Goal: Task Accomplishment & Management: Manage account settings

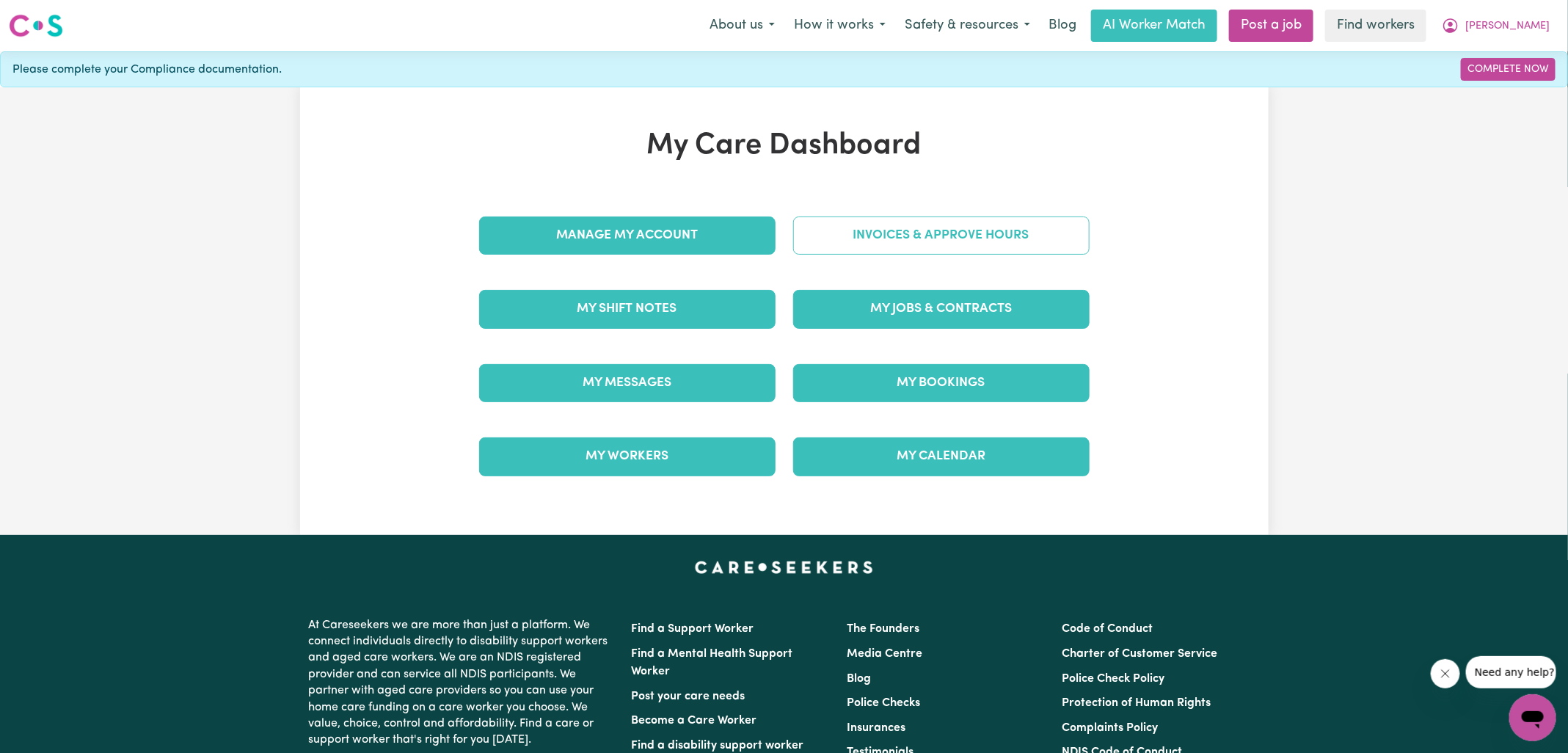
click at [867, 237] on link "Invoices & Approve Hours" at bounding box center [941, 235] width 296 height 38
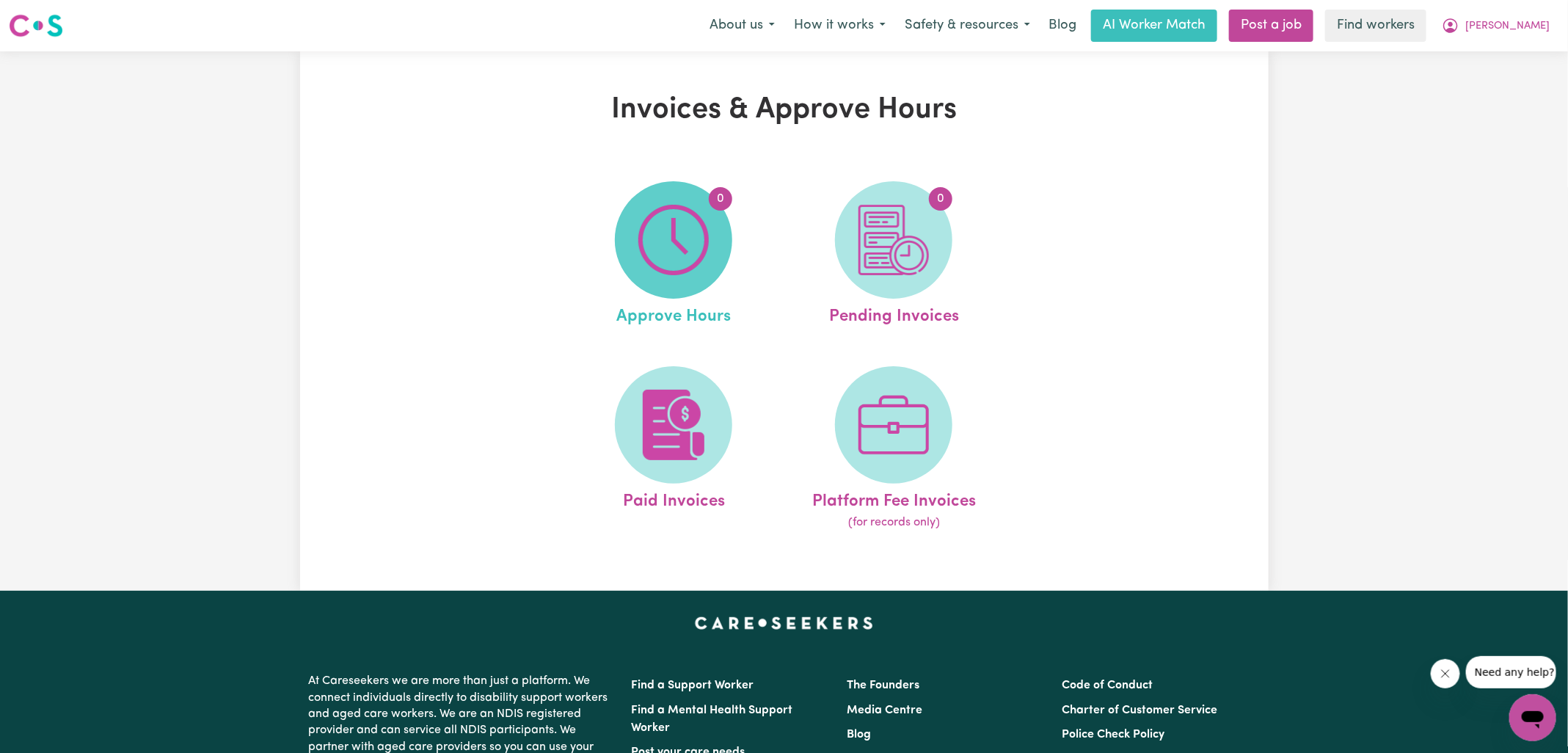
click at [658, 255] on img at bounding box center [673, 240] width 71 height 71
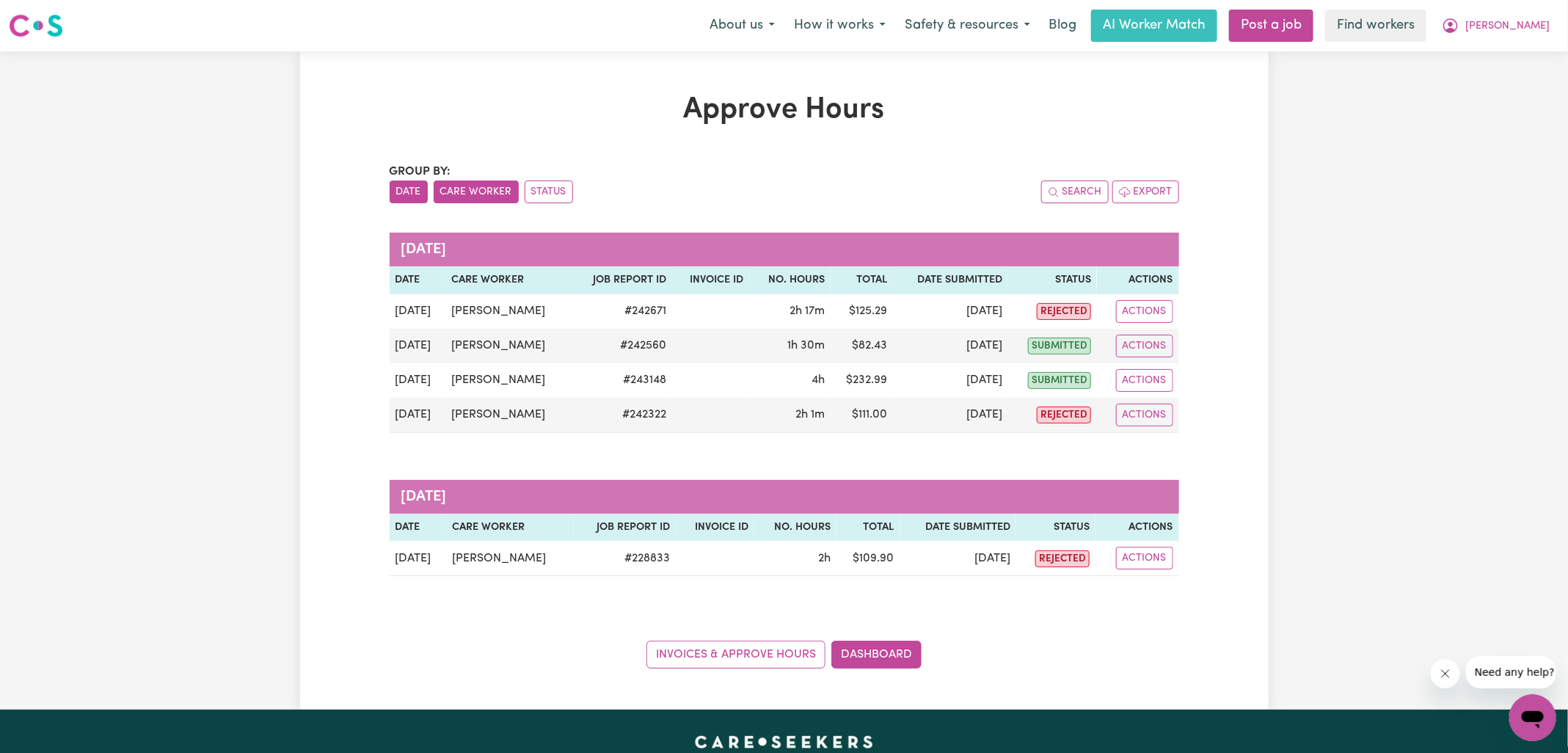
click at [458, 198] on button "Care Worker" at bounding box center [476, 192] width 85 height 23
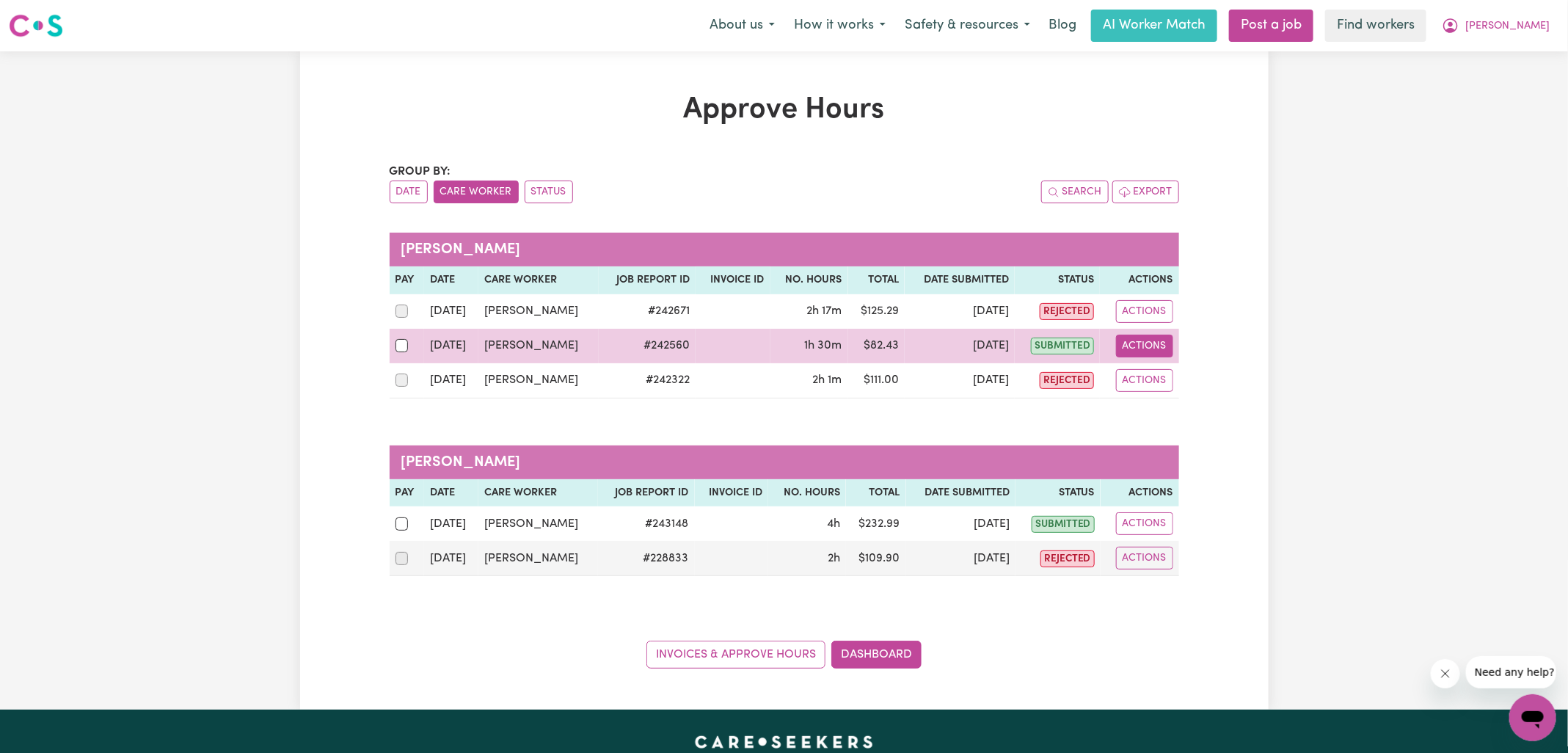
click at [1142, 344] on button "Actions" at bounding box center [1144, 346] width 57 height 23
click at [1168, 379] on link "View Job Report" at bounding box center [1181, 379] width 125 height 29
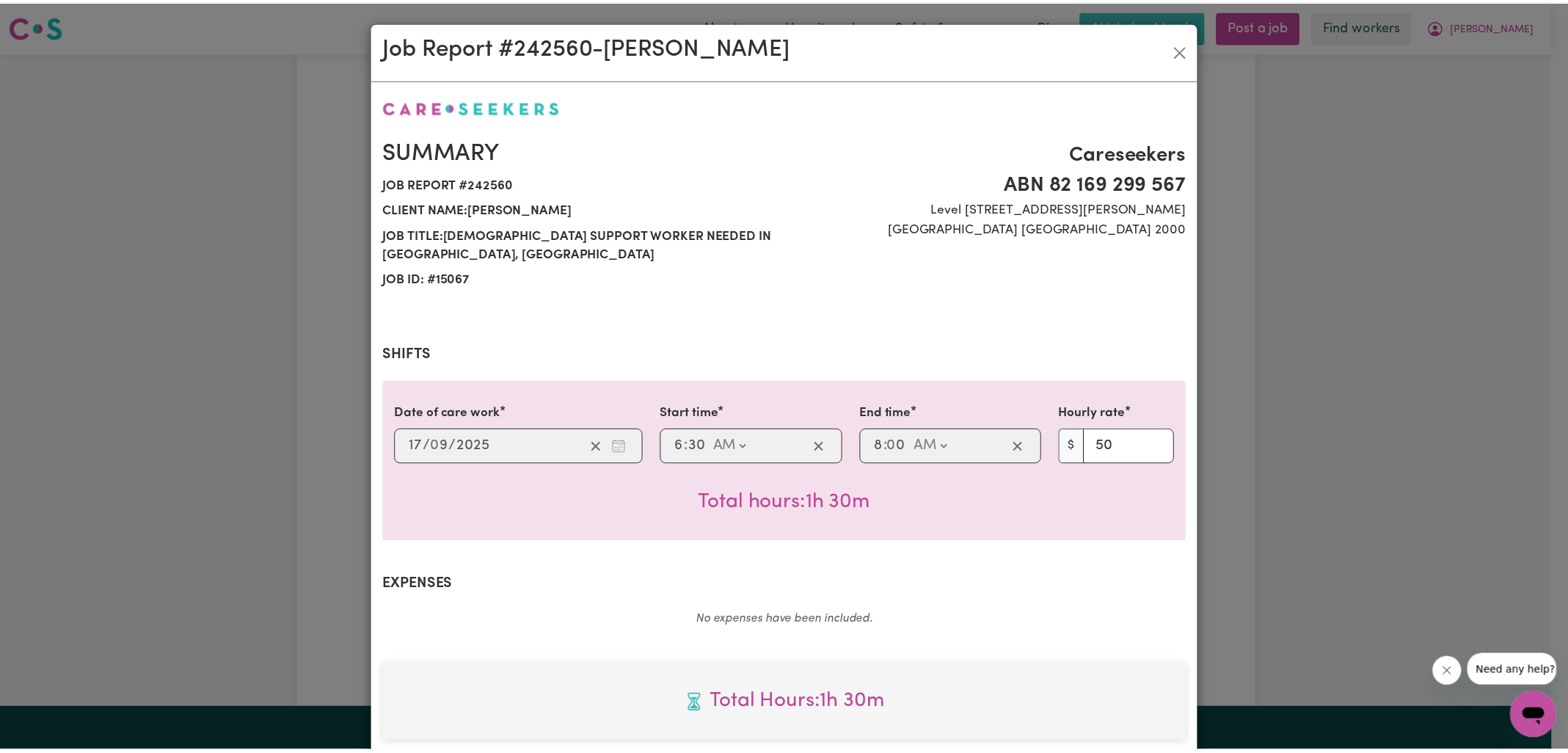
scroll to position [376, 0]
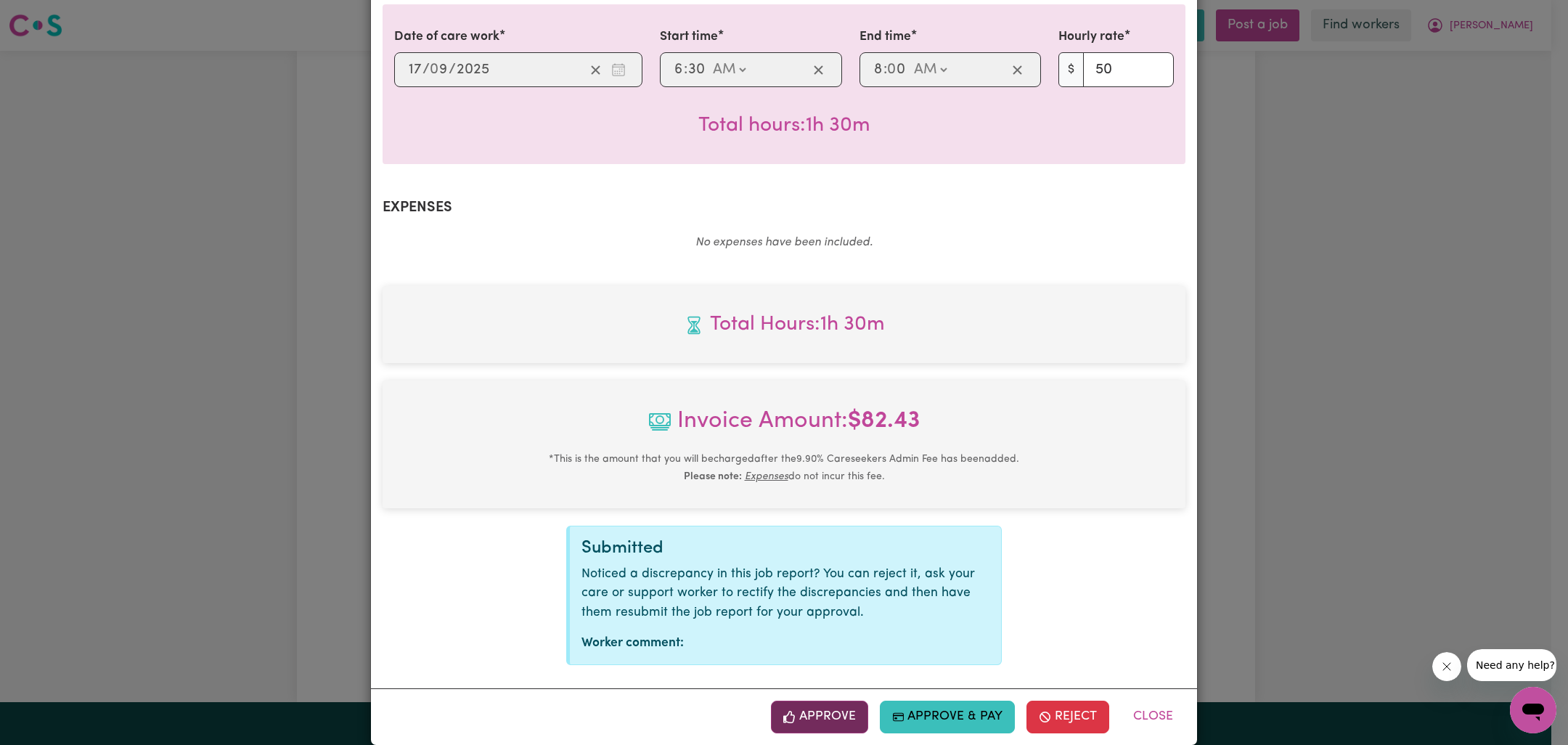
click at [841, 703] on button "Approve" at bounding box center [819, 716] width 97 height 32
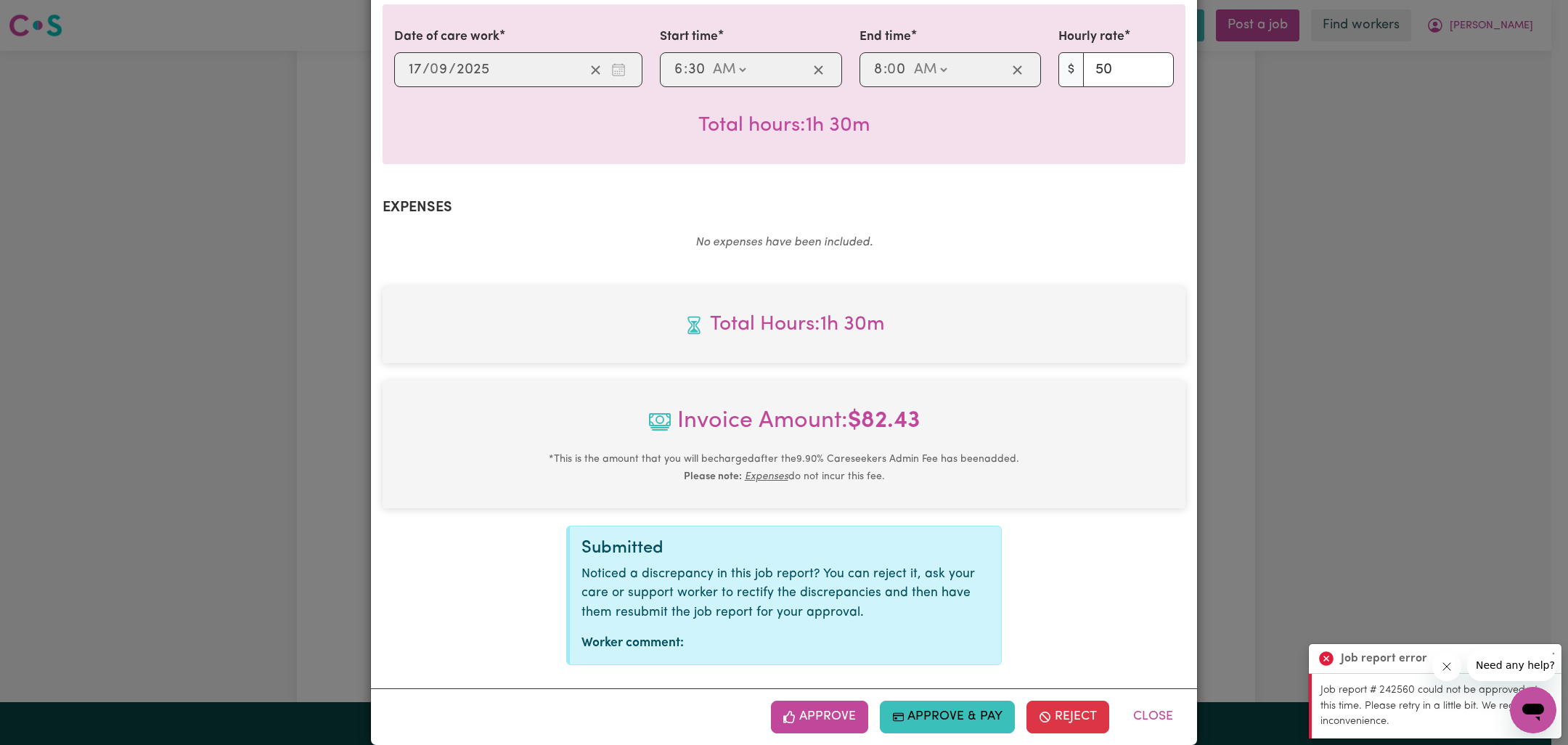
click at [1517, 236] on div "Job Report # 242560 - [PERSON_NAME] Summary Job report # 242560 Client name: [P…" at bounding box center [784, 372] width 1568 height 745
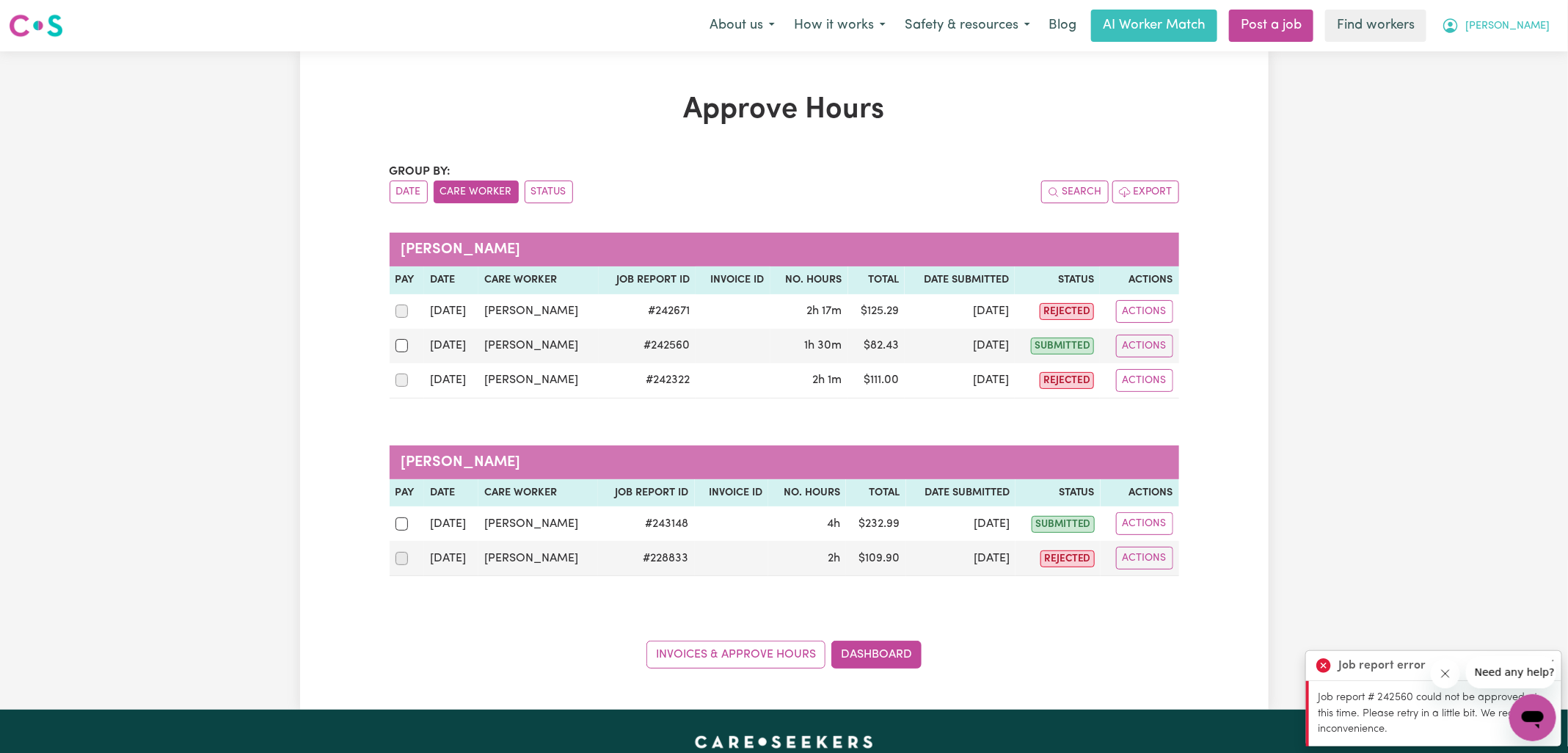
click at [1459, 32] on icon "My Account" at bounding box center [1451, 26] width 18 height 18
click at [1481, 88] on link "Logout" at bounding box center [1500, 85] width 116 height 28
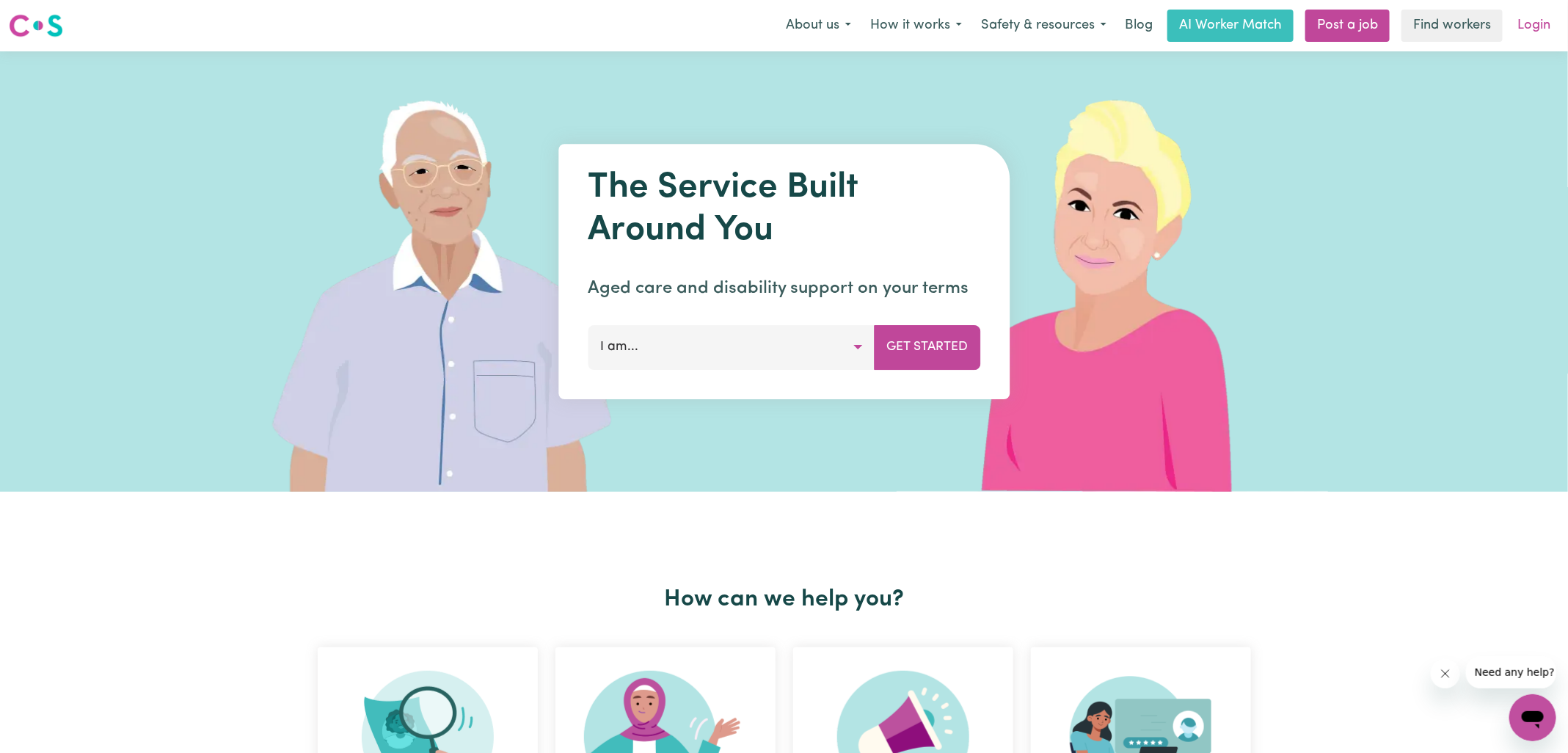
click at [1534, 27] on link "Login" at bounding box center [1533, 26] width 50 height 33
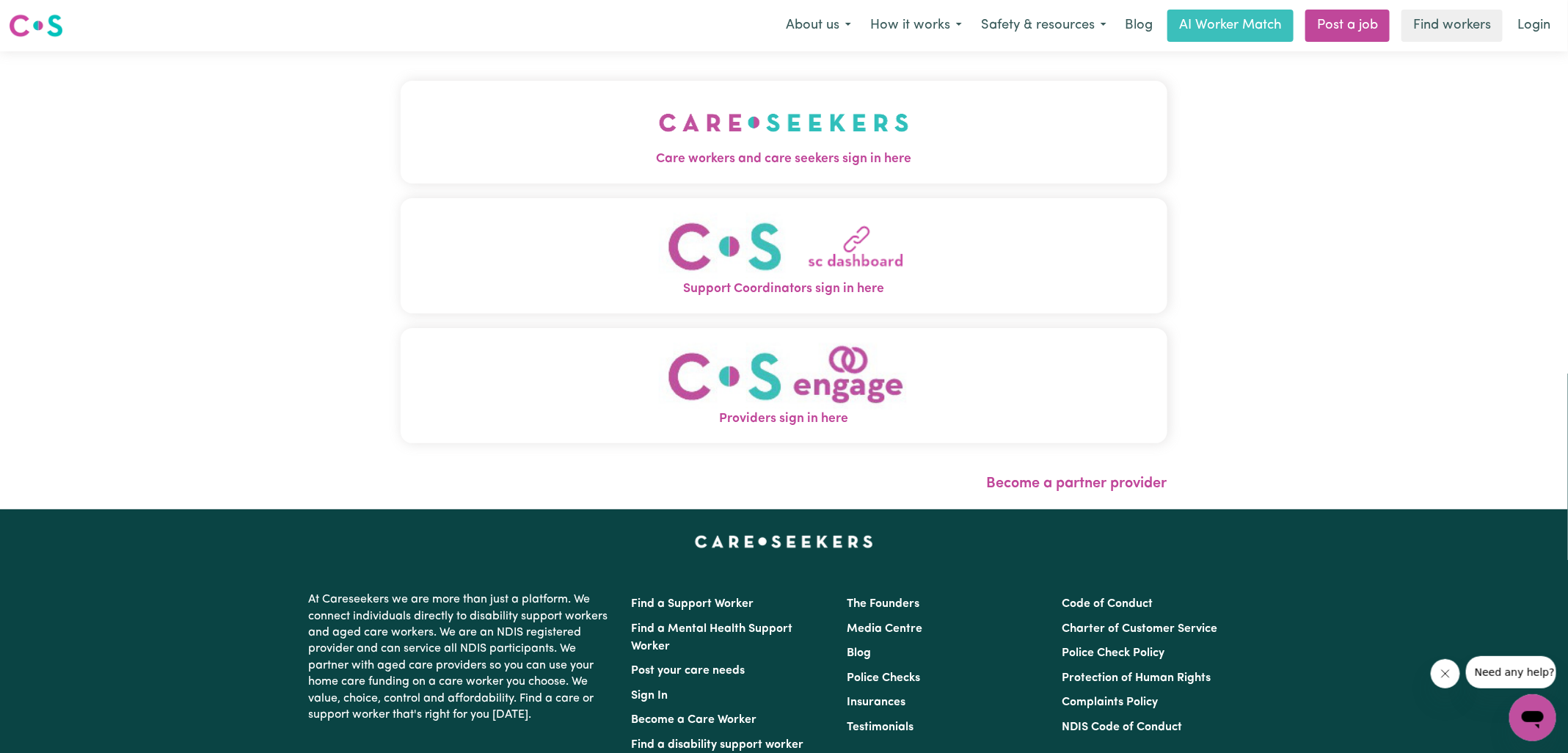
click at [859, 132] on img "Care workers and care seekers sign in here" at bounding box center [784, 122] width 250 height 54
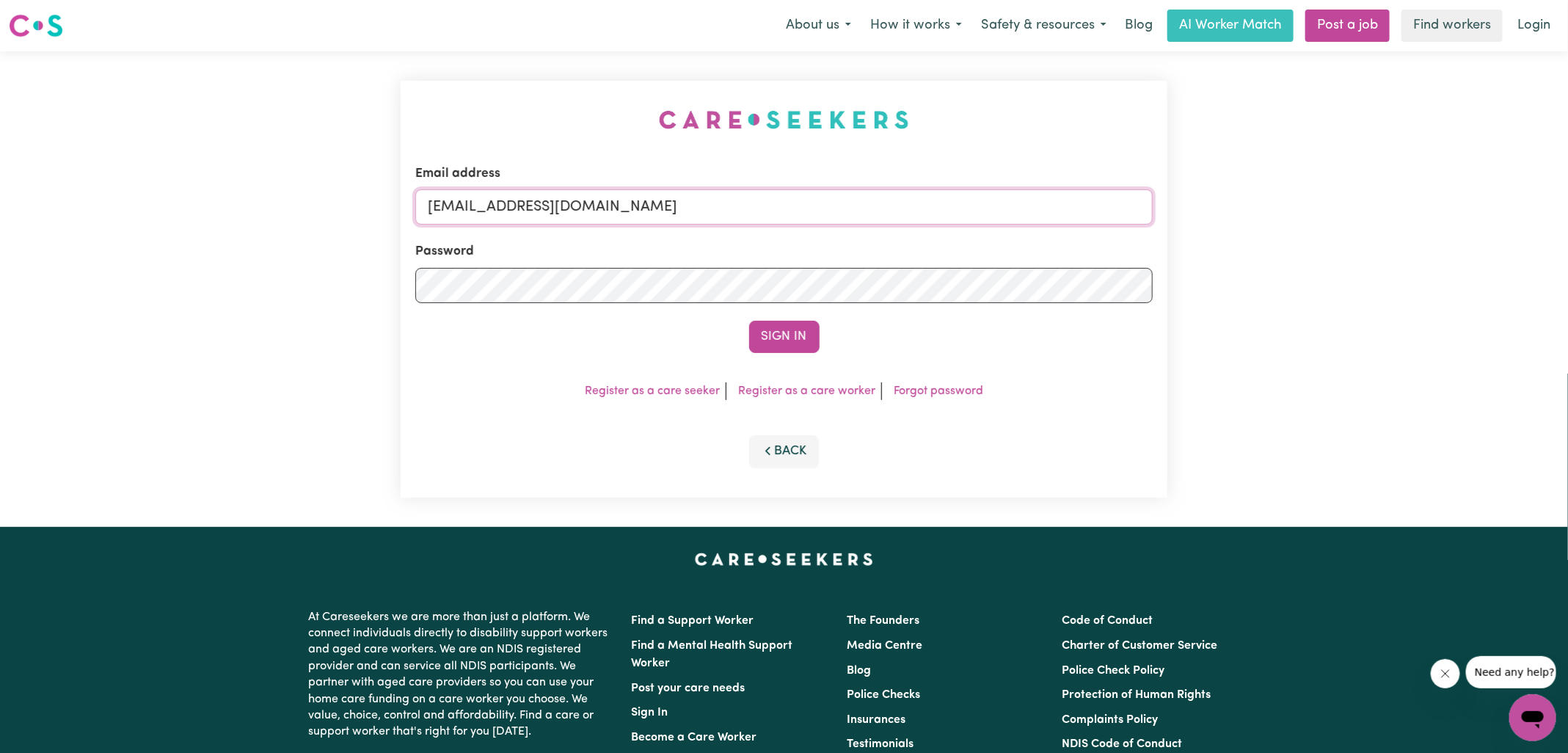
drag, startPoint x: 502, startPoint y: 209, endPoint x: 1404, endPoint y: 273, distance: 904.3
click at [1404, 273] on div "Email address [EMAIL_ADDRESS][DOMAIN_NAME] Password Sign In Register as a care …" at bounding box center [784, 289] width 1568 height 475
type input "SUPERUSER~[EMAIL_ADDRESS][DOMAIN_NAME]"
click at [749, 321] on button "Sign In" at bounding box center [784, 337] width 71 height 33
